Goal: Task Accomplishment & Management: Use online tool/utility

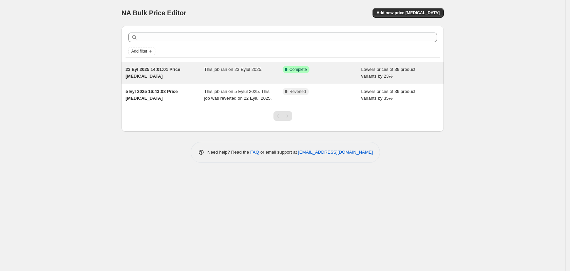
click at [351, 63] on div "23 Eyl 2025 14:01:01 Price [MEDICAL_DATA] This job ran on 23 Eylül 2025. Succes…" at bounding box center [282, 73] width 322 height 22
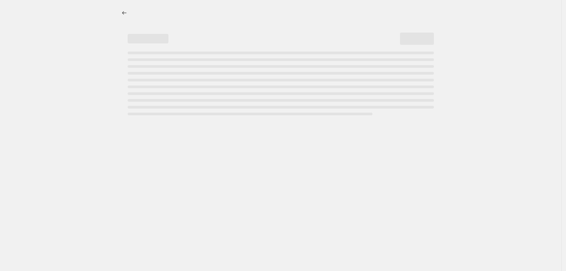
select select "percentage"
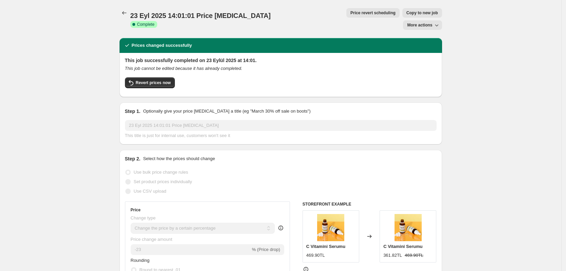
click at [439, 22] on icon "button" at bounding box center [436, 25] width 7 height 7
click at [169, 80] on span "Revert prices now" at bounding box center [153, 82] width 35 height 5
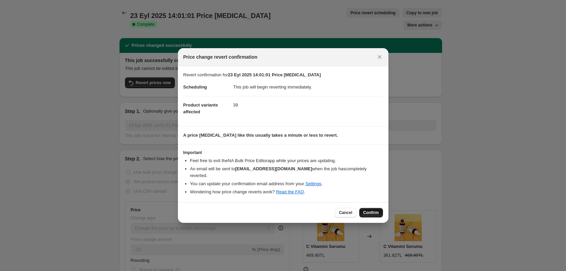
click at [373, 210] on span "Confirm" at bounding box center [371, 212] width 16 height 5
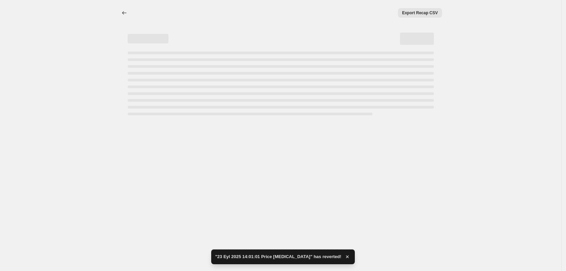
select select "percentage"
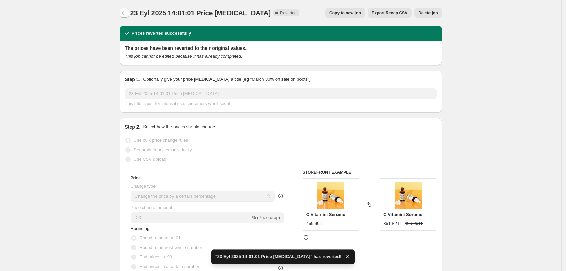
click at [124, 12] on icon "Price change jobs" at bounding box center [124, 12] width 7 height 7
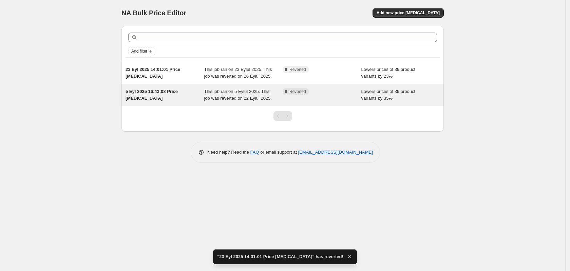
click at [333, 95] on div "Complete Reverted" at bounding box center [322, 95] width 79 height 14
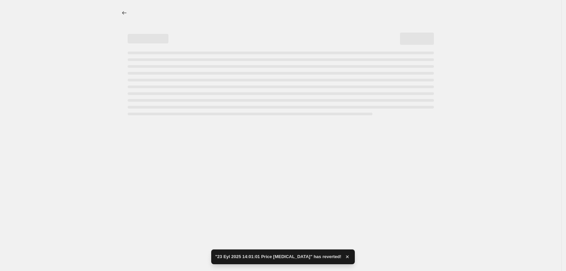
select select "percentage"
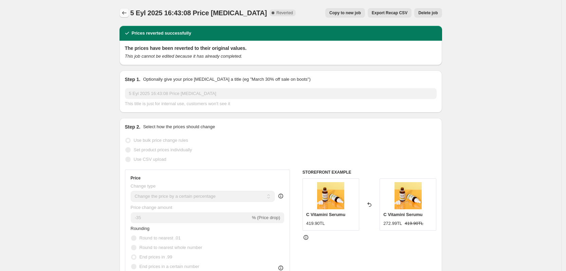
click at [124, 13] on icon "Price change jobs" at bounding box center [124, 12] width 4 height 3
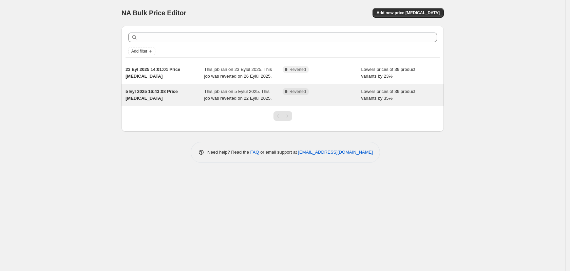
click at [304, 92] on span "Reverted" at bounding box center [297, 91] width 17 height 5
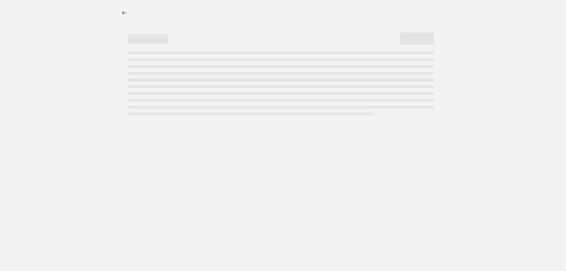
select select "percentage"
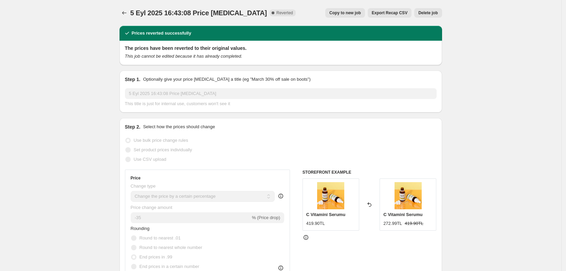
click at [276, 13] on span "Reverted" at bounding box center [284, 12] width 17 height 5
click at [157, 78] on p "Optionally give your price [MEDICAL_DATA] a title (eg "March 30% off sale on bo…" at bounding box center [226, 79] width 167 height 7
click at [160, 48] on h2 "The prices have been reverted to their original values." at bounding box center [280, 48] width 311 height 7
click at [133, 33] on div "Prices reverted successfully" at bounding box center [157, 33] width 68 height 7
drag, startPoint x: 165, startPoint y: 63, endPoint x: 228, endPoint y: 59, distance: 62.9
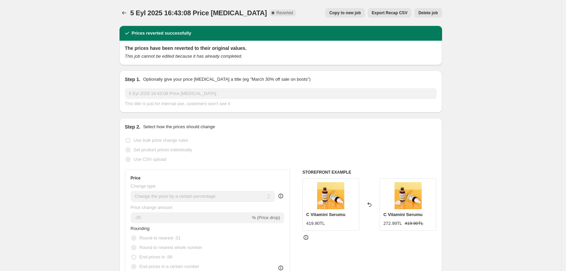
click at [166, 63] on div "The prices have been reverted to their original values. This job cannot be edit…" at bounding box center [280, 53] width 322 height 24
drag, startPoint x: 379, startPoint y: 0, endPoint x: 404, endPoint y: 25, distance: 35.7
click at [411, 20] on div "5 Eyl 2025 16:43:08 Price [MEDICAL_DATA]. This page is ready 5 Eyl 2025 16:43:0…" at bounding box center [280, 13] width 322 height 26
drag, startPoint x: 254, startPoint y: 13, endPoint x: 255, endPoint y: 48, distance: 35.7
click at [269, 15] on span "Complete Reverted" at bounding box center [282, 12] width 26 height 7
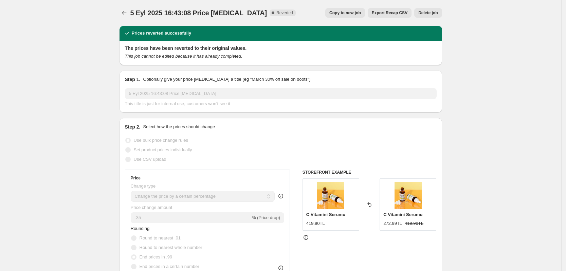
click at [255, 49] on h2 "The prices have been reverted to their original values." at bounding box center [280, 48] width 311 height 7
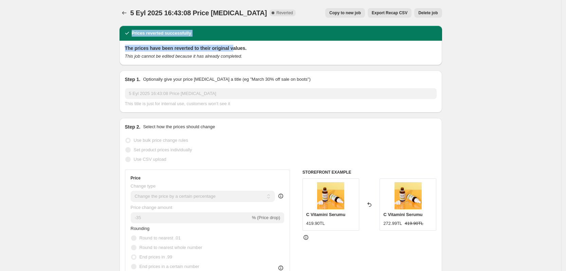
drag, startPoint x: 234, startPoint y: 50, endPoint x: 105, endPoint y: 36, distance: 129.3
click at [139, 31] on h2 "Prices reverted successfully" at bounding box center [162, 33] width 60 height 7
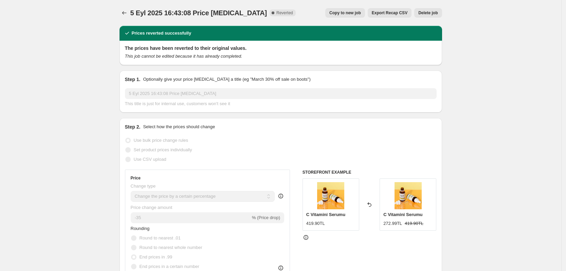
click at [126, 14] on icon "Price change jobs" at bounding box center [124, 12] width 7 height 7
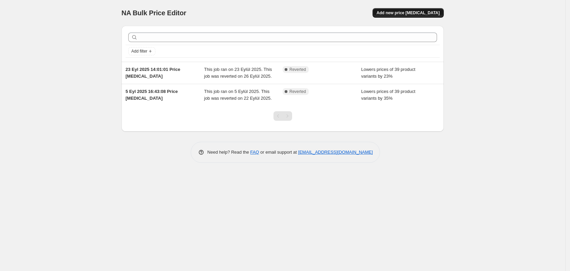
click at [402, 11] on span "Add new price [MEDICAL_DATA]" at bounding box center [408, 12] width 63 height 5
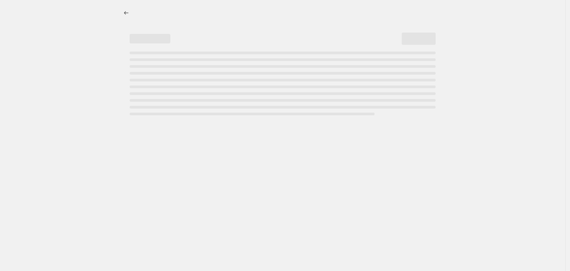
select select "percentage"
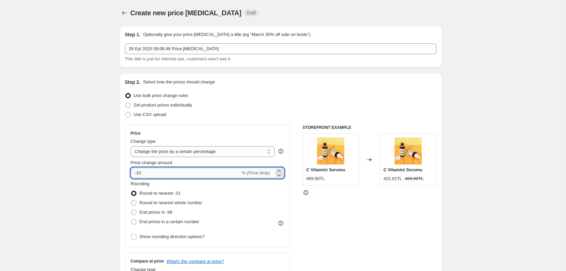
click at [171, 174] on input "-10" at bounding box center [186, 173] width 110 height 11
type input "-1"
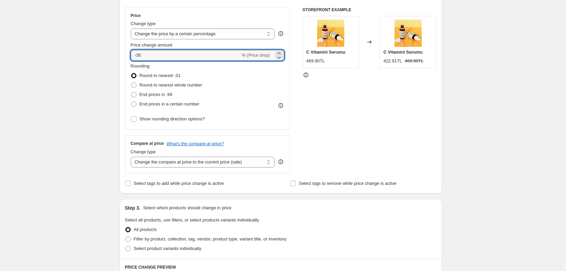
scroll to position [127, 0]
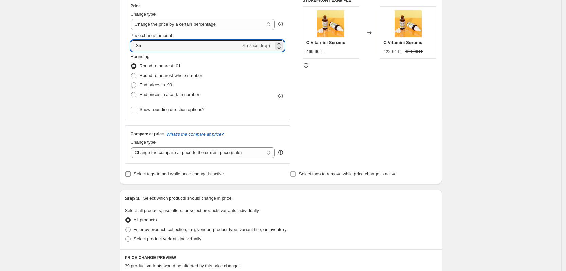
type input "-35"
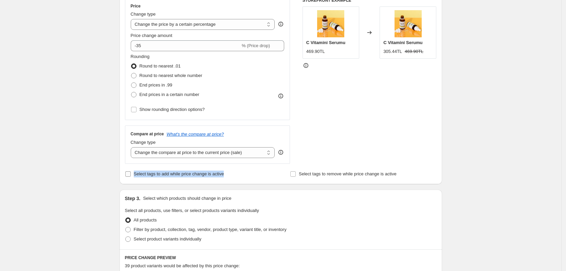
drag, startPoint x: 187, startPoint y: 174, endPoint x: 136, endPoint y: 177, distance: 51.7
click at [136, 177] on div "Select tags to add while price change is active" at bounding box center [198, 173] width 146 height 9
copy span "Select tags to add while price change is active"
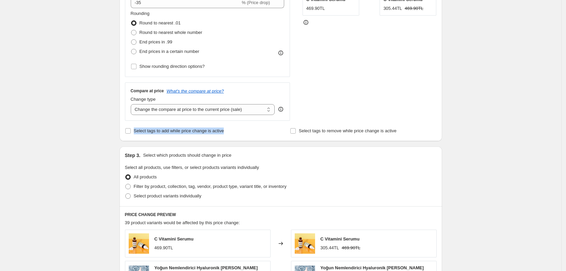
scroll to position [254, 0]
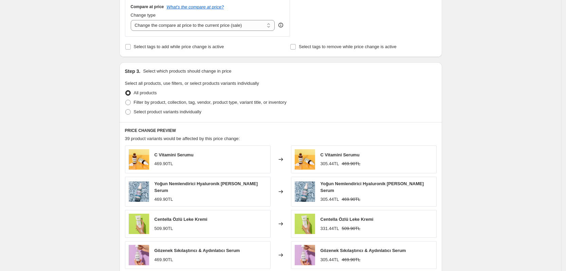
click at [529, 153] on div "Create new price [MEDICAL_DATA]. This page is ready Create new price [MEDICAL_D…" at bounding box center [280, 86] width 561 height 680
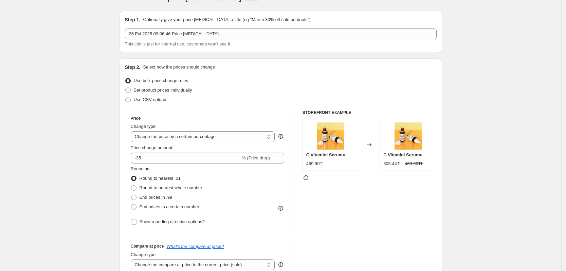
scroll to position [0, 0]
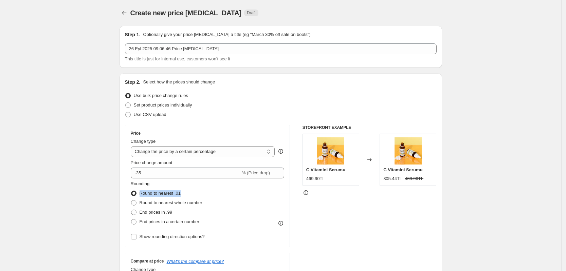
drag, startPoint x: 185, startPoint y: 195, endPoint x: 142, endPoint y: 196, distance: 42.8
click at [142, 196] on div "Round to nearest .01" at bounding box center [167, 193] width 72 height 9
copy span "Round to nearest .01"
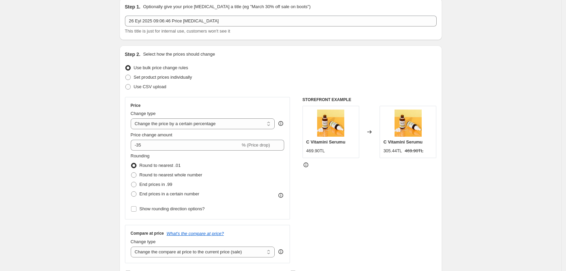
scroll to position [42, 0]
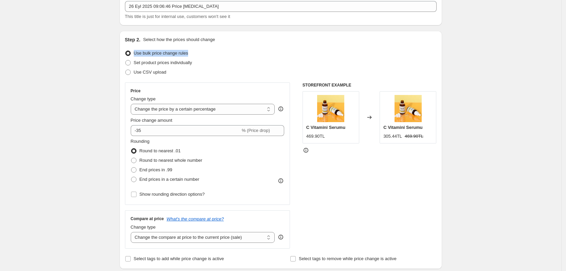
drag, startPoint x: 192, startPoint y: 54, endPoint x: 137, endPoint y: 53, distance: 55.6
click at [137, 53] on div "Use bulk price change rules" at bounding box center [280, 53] width 311 height 9
copy span "Use bulk price change rules"
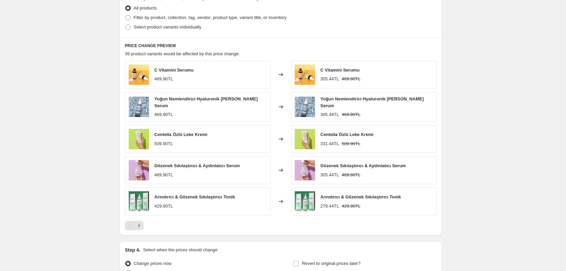
scroll to position [407, 0]
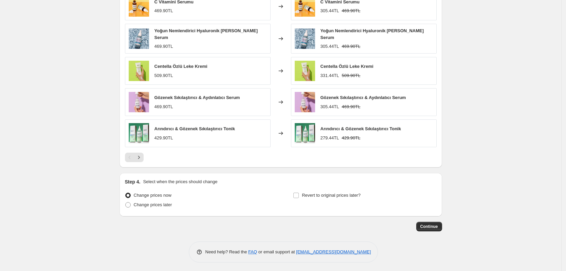
click at [441, 225] on button "Continue" at bounding box center [429, 226] width 26 height 9
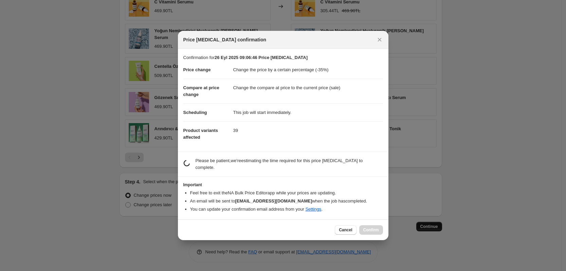
scroll to position [0, 0]
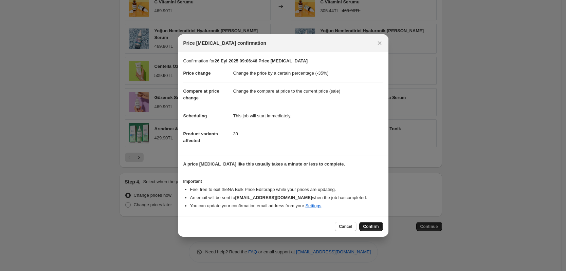
click at [373, 227] on span "Confirm" at bounding box center [371, 226] width 16 height 5
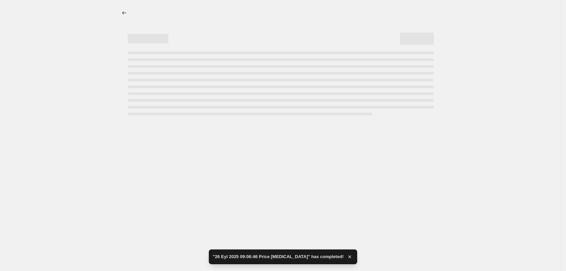
select select "percentage"
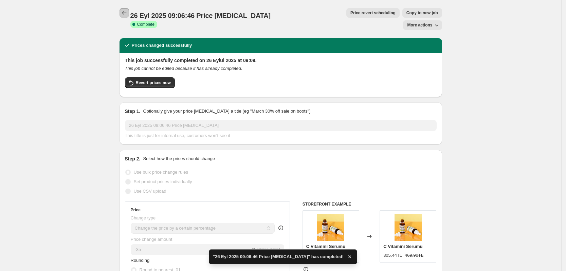
click at [122, 10] on button "Price change jobs" at bounding box center [123, 12] width 9 height 9
